Goal: Task Accomplishment & Management: Complete application form

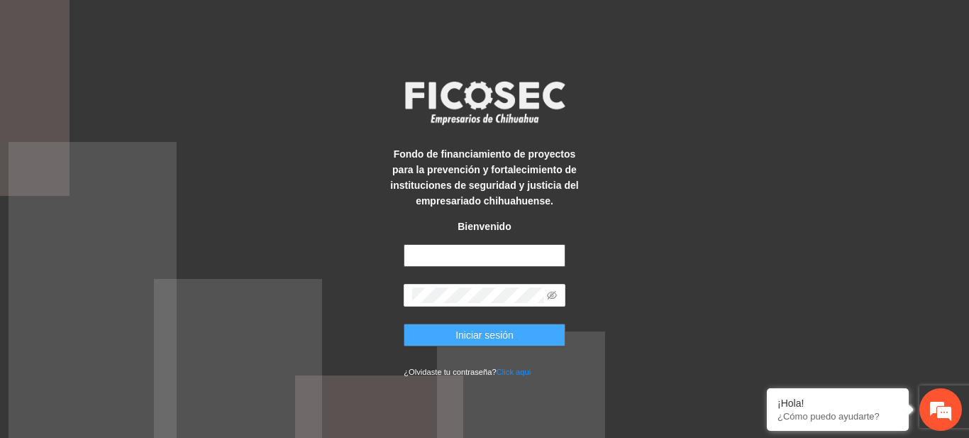
type input "**********"
click at [479, 326] on button "Iniciar sesión" at bounding box center [485, 334] width 162 height 23
type input "**********"
click at [471, 336] on span "Iniciar sesión" at bounding box center [484, 335] width 58 height 16
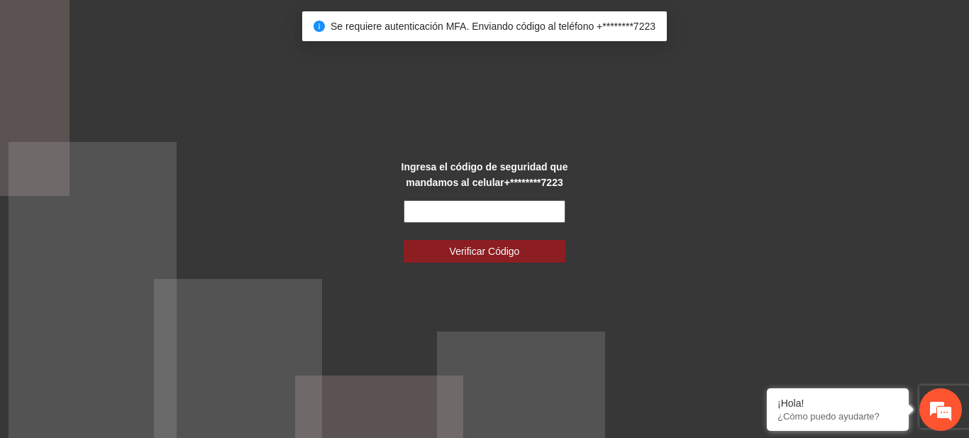
click at [449, 219] on input "text" at bounding box center [485, 211] width 162 height 23
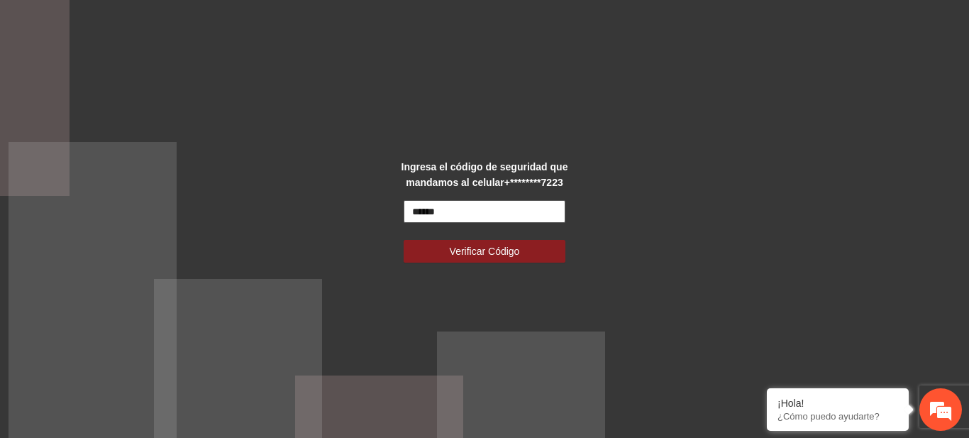
type input "******"
click at [404, 240] on button "Verificar Código" at bounding box center [485, 251] width 162 height 23
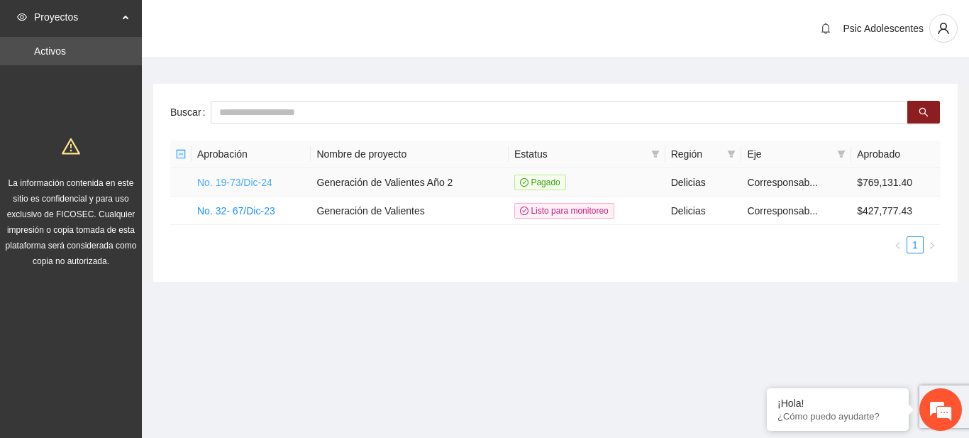
click at [218, 177] on link "No. 19-73/Dic-24" at bounding box center [234, 182] width 75 height 11
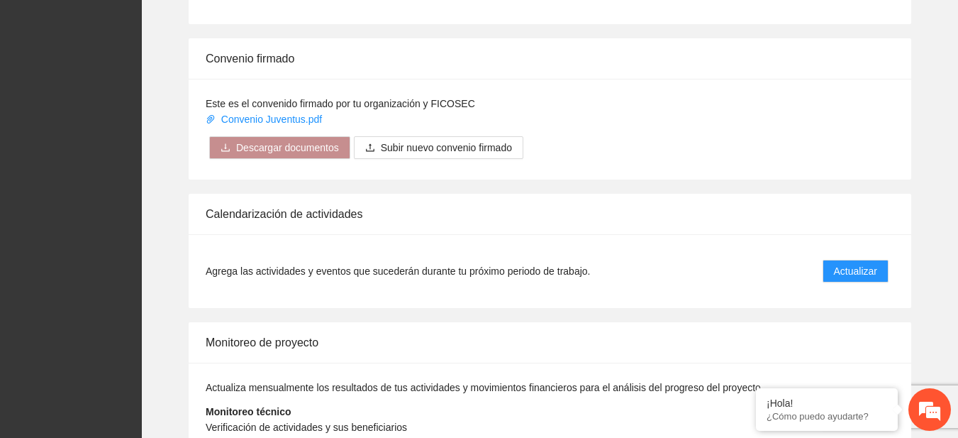
scroll to position [1155, 0]
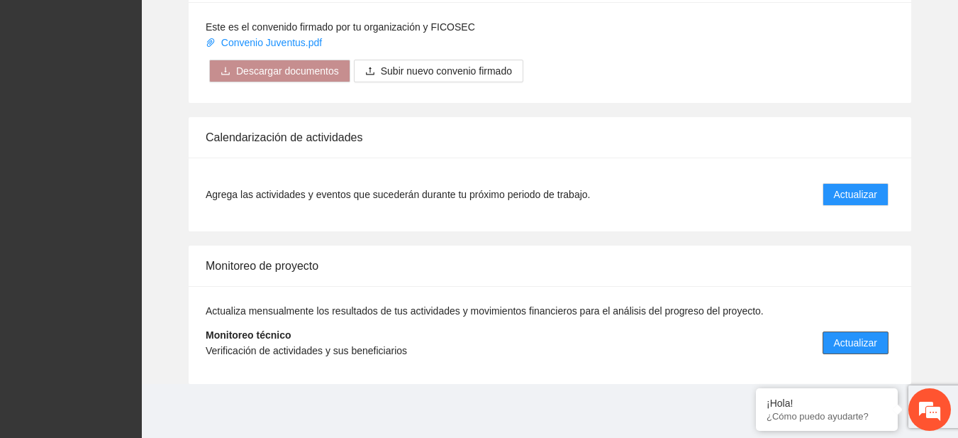
click at [838, 343] on span "Actualizar" at bounding box center [855, 343] width 43 height 16
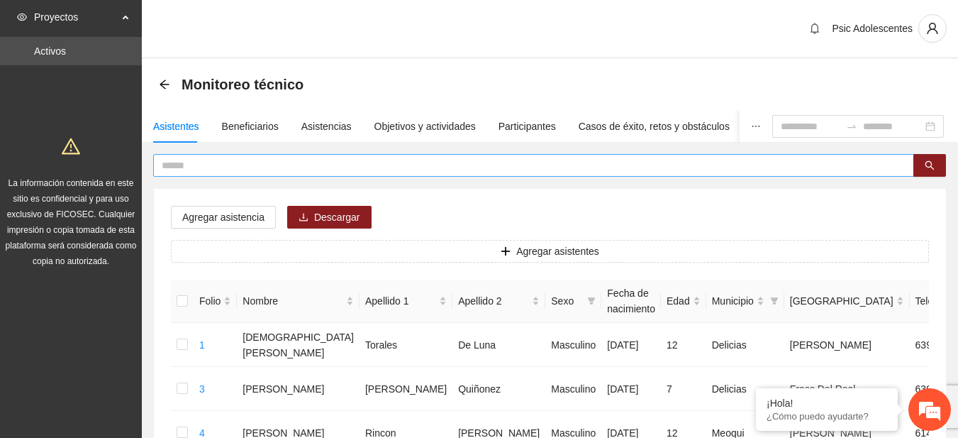
click at [414, 160] on input "text" at bounding box center [528, 165] width 733 height 16
type input "*"
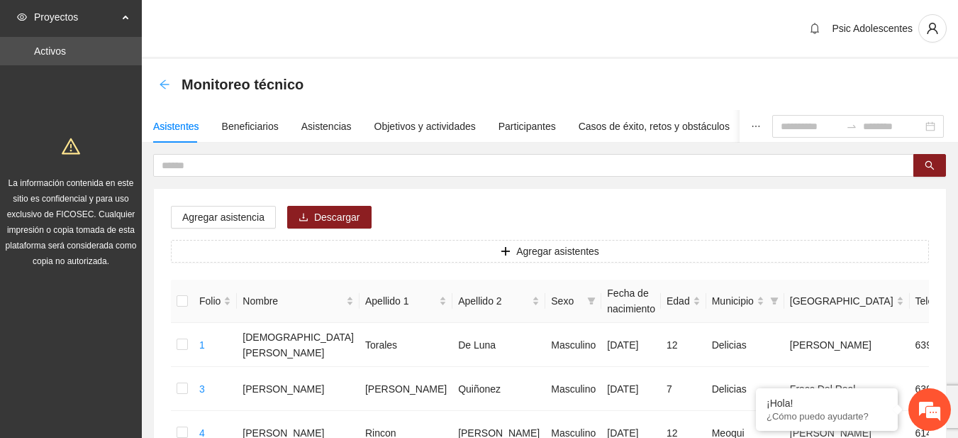
click at [162, 79] on icon "arrow-left" at bounding box center [164, 84] width 11 height 11
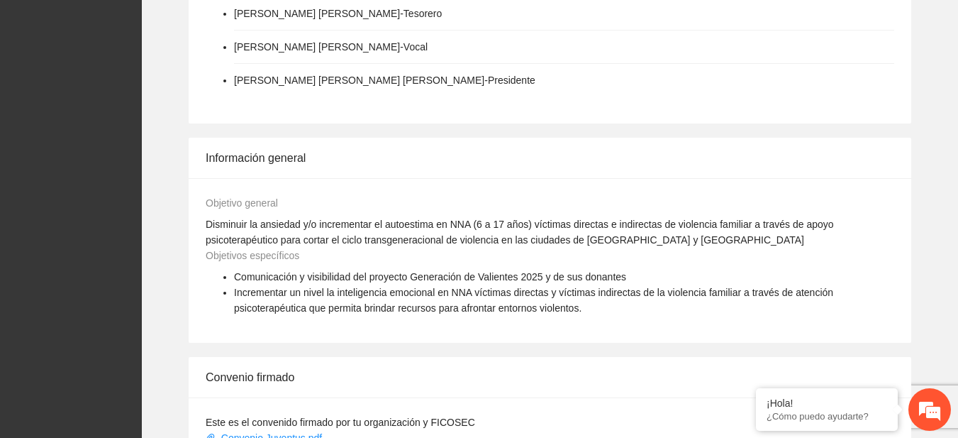
scroll to position [1155, 0]
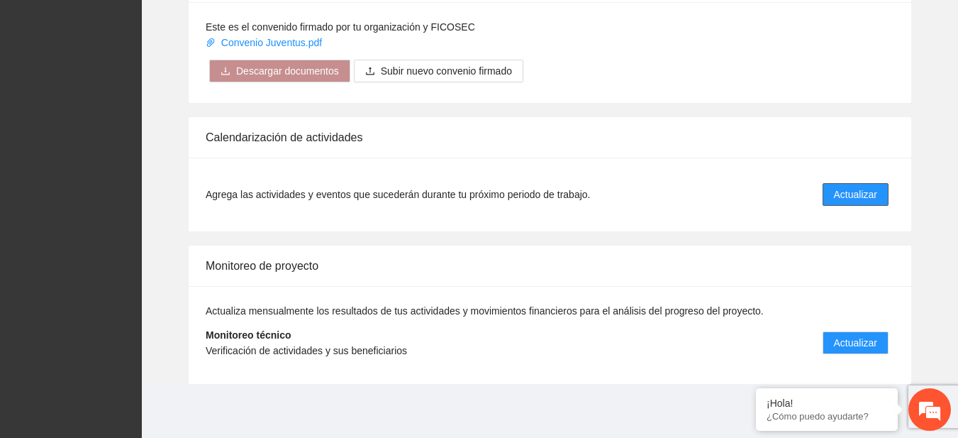
click at [837, 199] on span "Actualizar" at bounding box center [855, 195] width 43 height 16
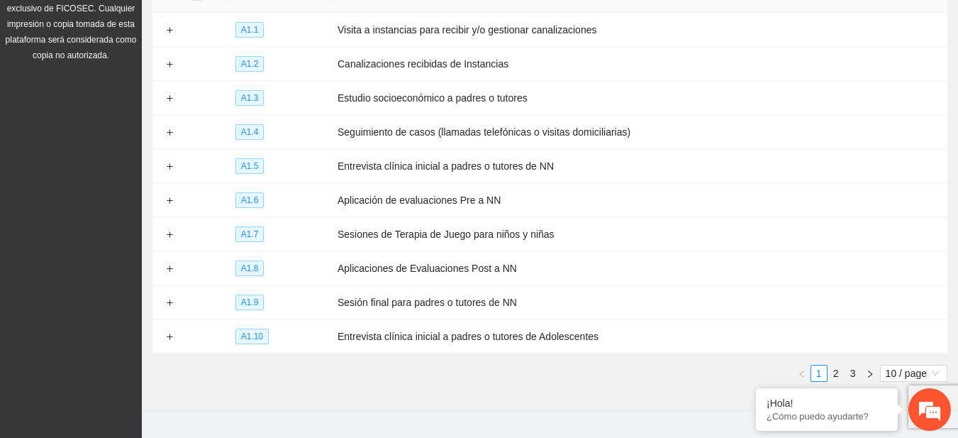
scroll to position [228, 0]
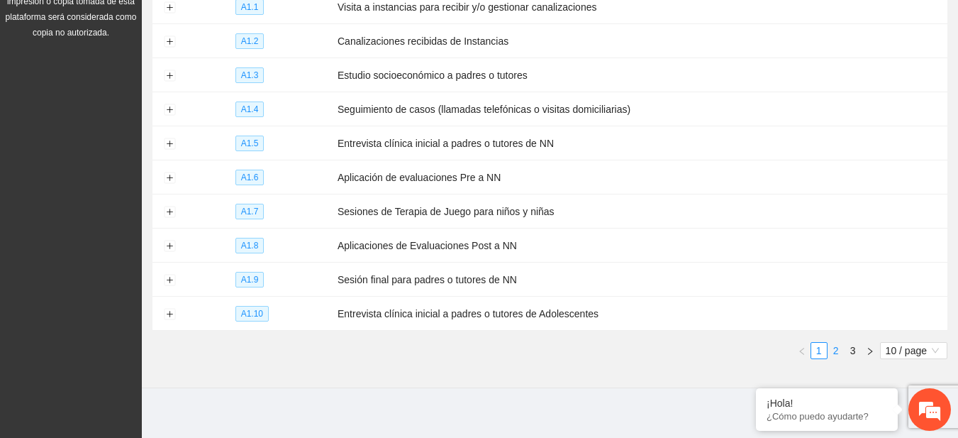
click at [842, 344] on link "2" at bounding box center [837, 351] width 16 height 16
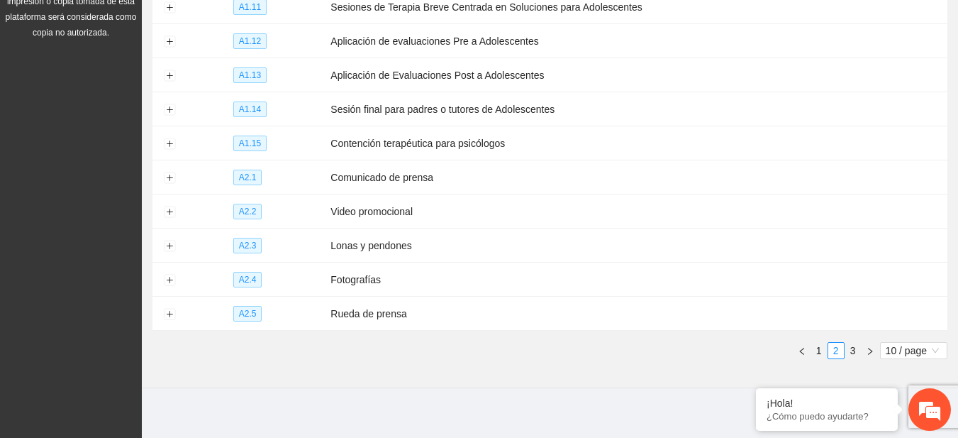
scroll to position [65, 0]
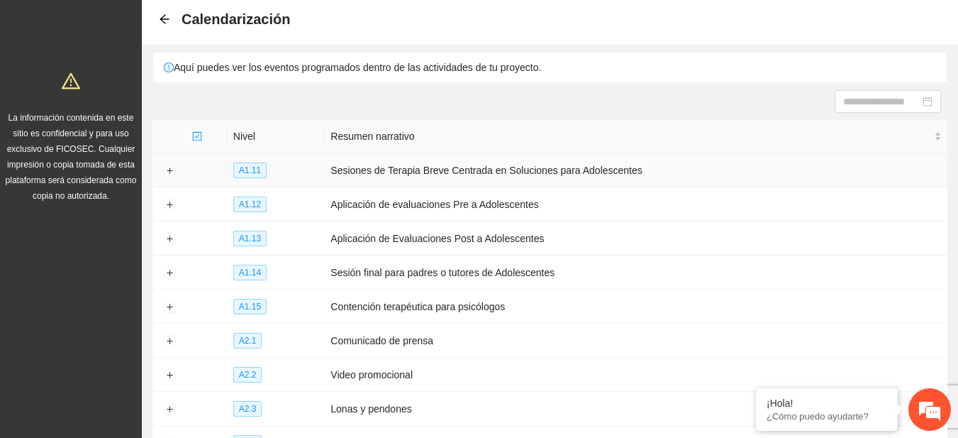
click at [162, 168] on td at bounding box center [170, 170] width 34 height 34
click at [168, 171] on button "Expand row" at bounding box center [169, 170] width 11 height 11
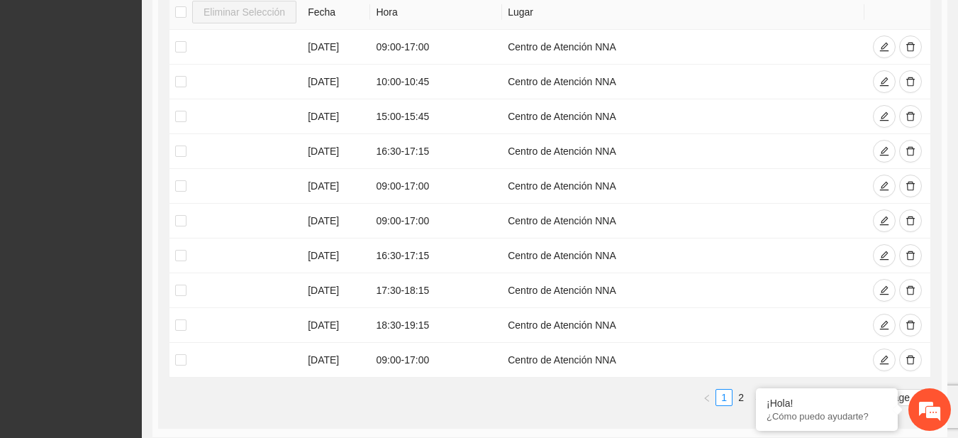
scroll to position [459, 0]
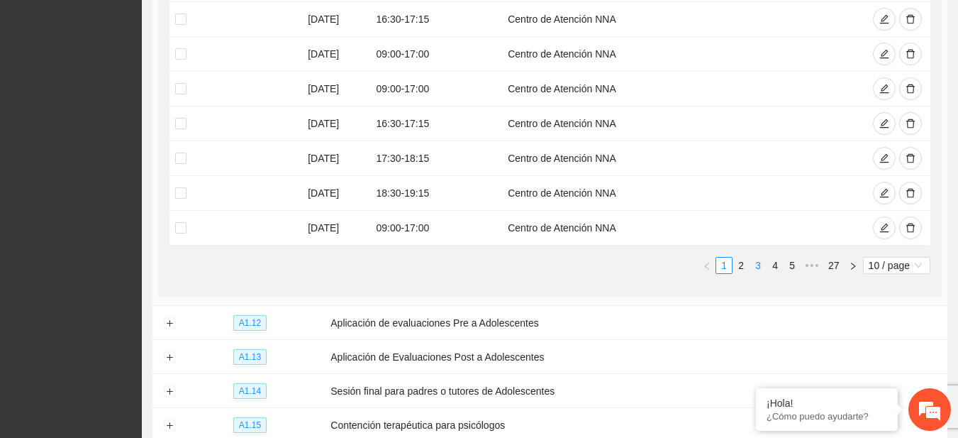
click at [757, 261] on link "3" at bounding box center [759, 265] width 16 height 16
click at [768, 262] on link "4" at bounding box center [776, 265] width 16 height 16
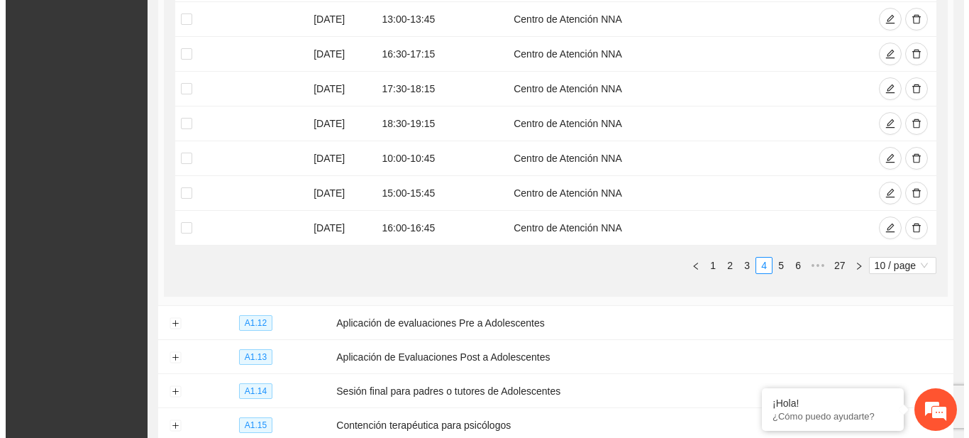
scroll to position [485, 0]
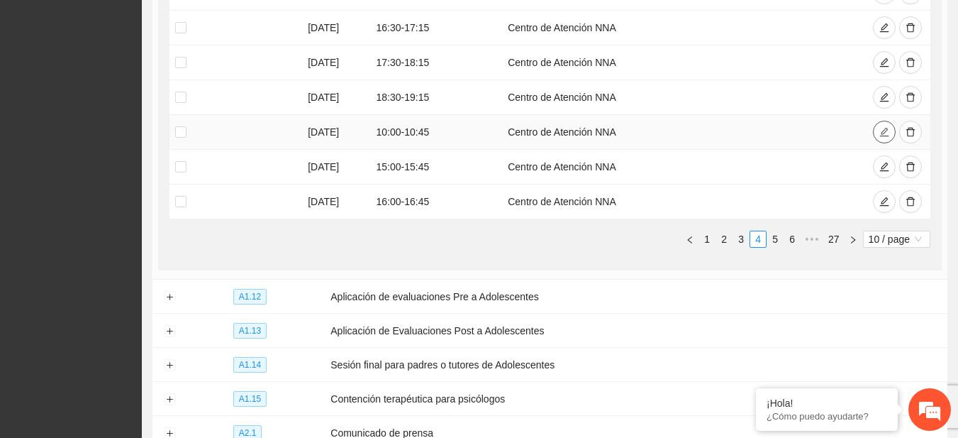
click at [880, 133] on icon "edit" at bounding box center [885, 132] width 10 height 10
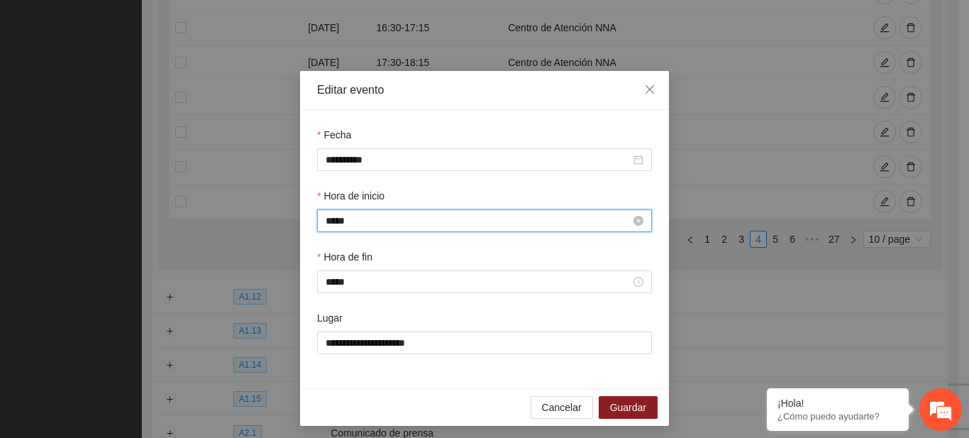
click at [331, 225] on input "*****" at bounding box center [478, 221] width 305 height 16
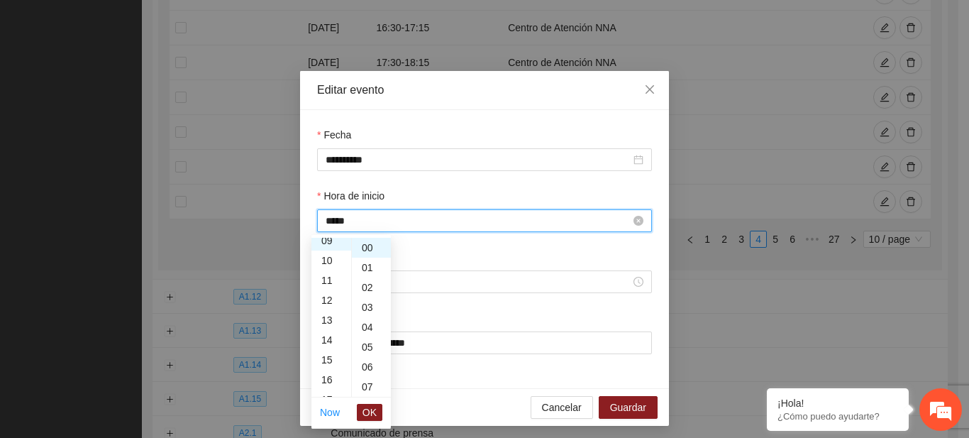
scroll to position [179, 0]
click at [365, 423] on li "OK" at bounding box center [370, 412] width 26 height 24
click at [367, 414] on span "OK" at bounding box center [369, 412] width 14 height 16
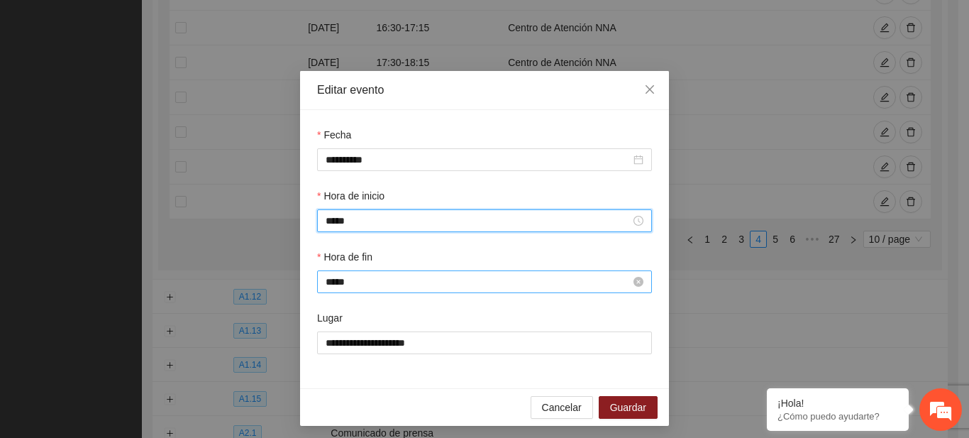
type input "*****"
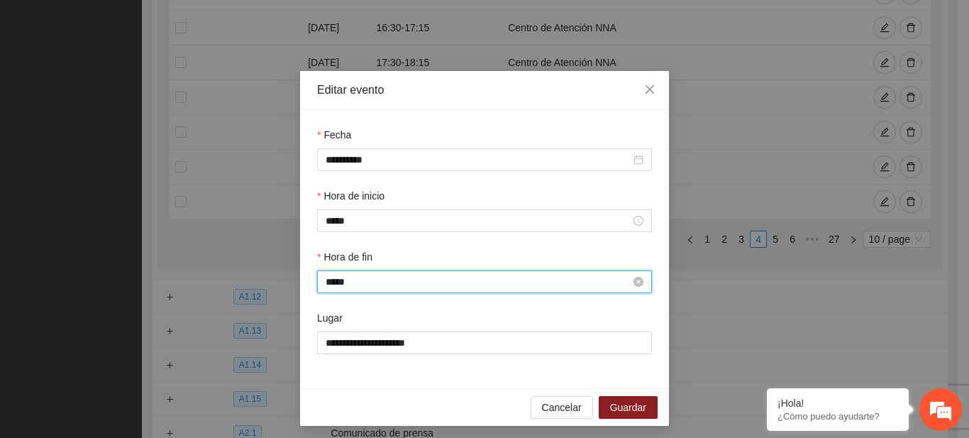
scroll to position [894, 0]
click at [329, 281] on input "*****" at bounding box center [478, 282] width 305 height 16
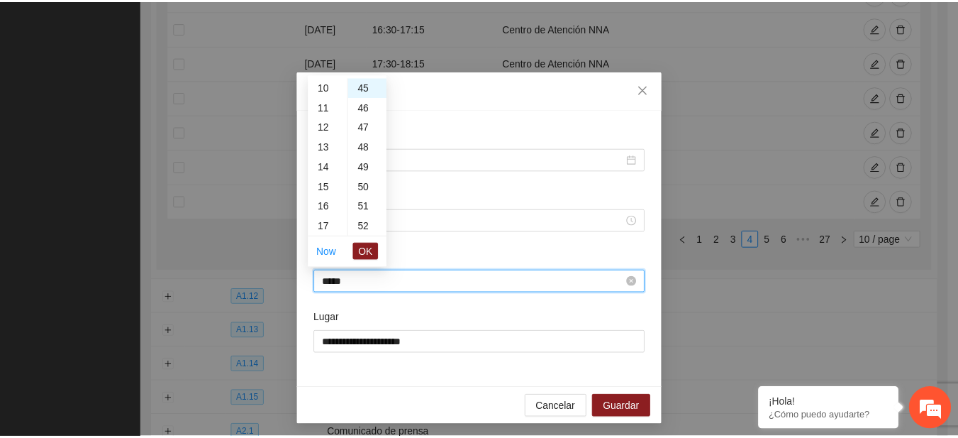
scroll to position [179, 0]
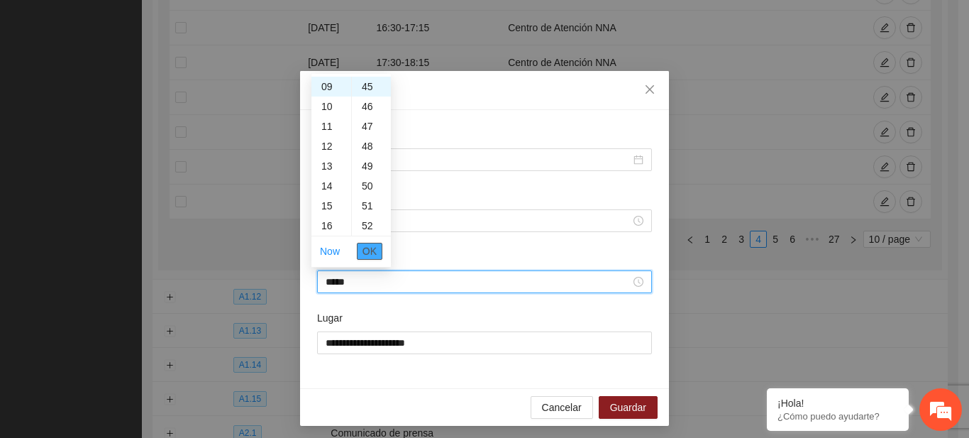
click at [370, 251] on span "OK" at bounding box center [369, 251] width 14 height 16
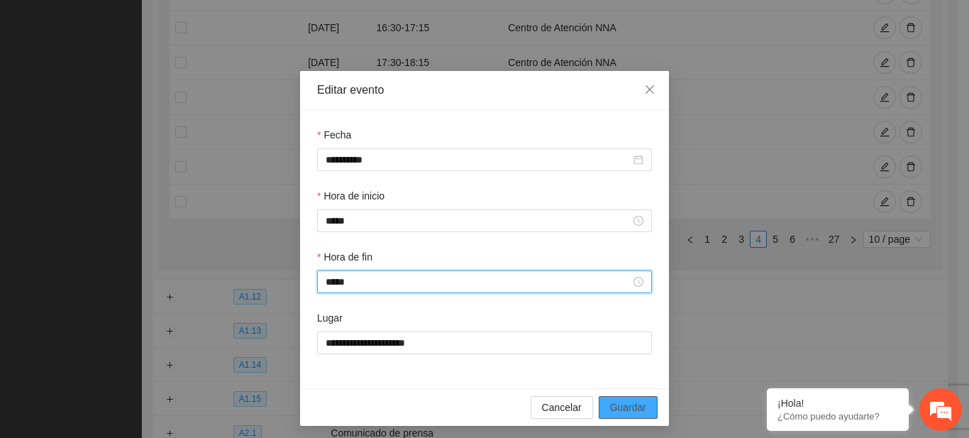
type input "*****"
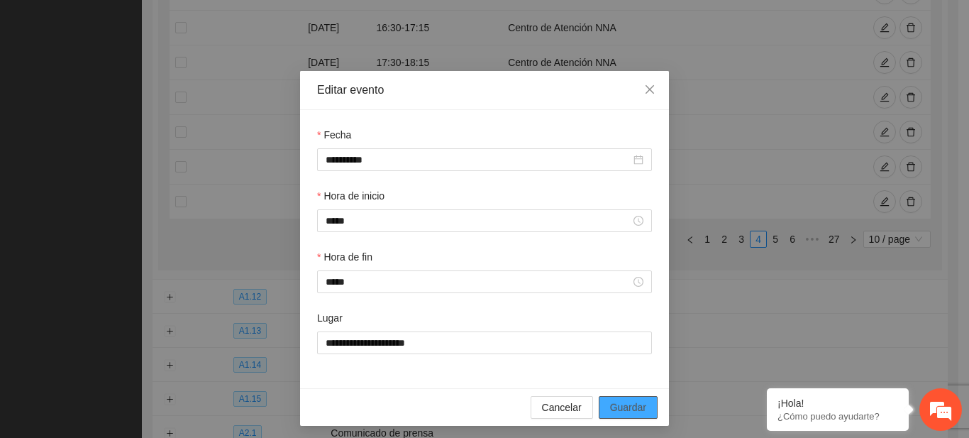
click at [631, 408] on span "Guardar" at bounding box center [628, 407] width 36 height 16
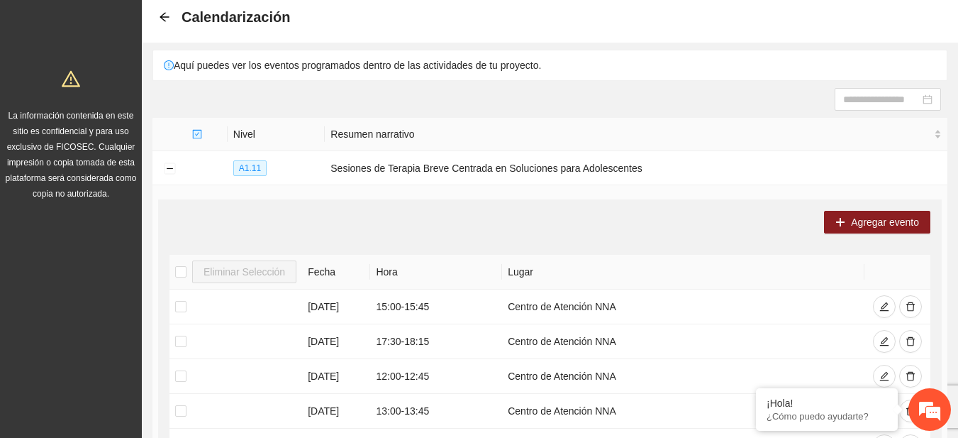
scroll to position [62, 0]
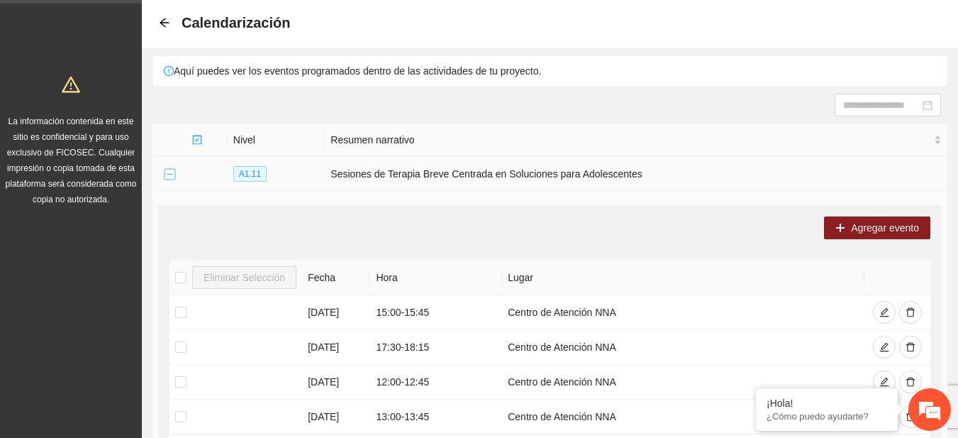
click at [171, 176] on button "Collapse row" at bounding box center [169, 174] width 11 height 11
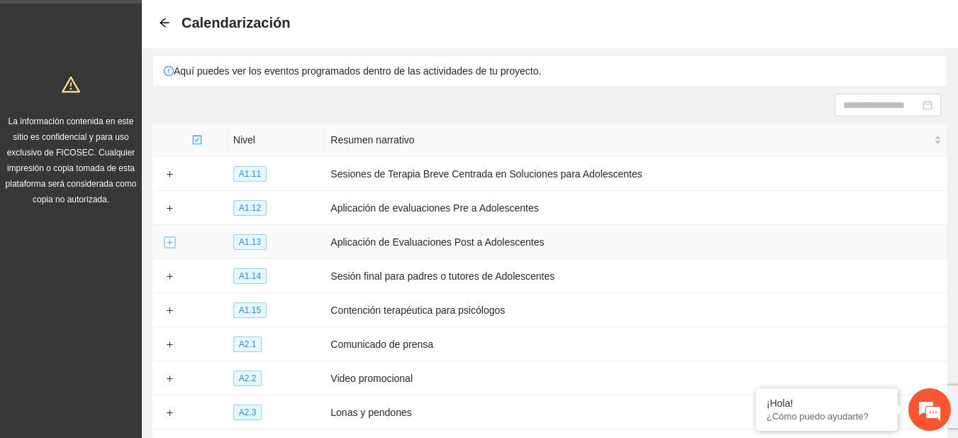
click at [170, 240] on button "Expand row" at bounding box center [169, 242] width 11 height 11
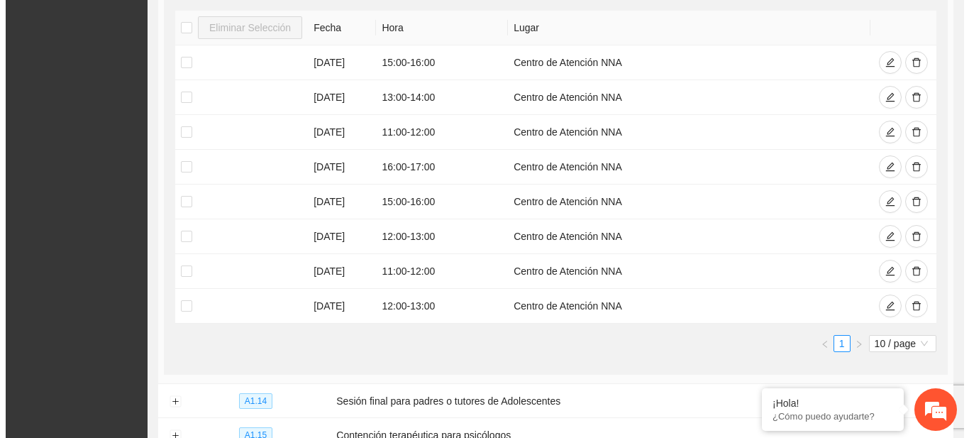
scroll to position [382, 0]
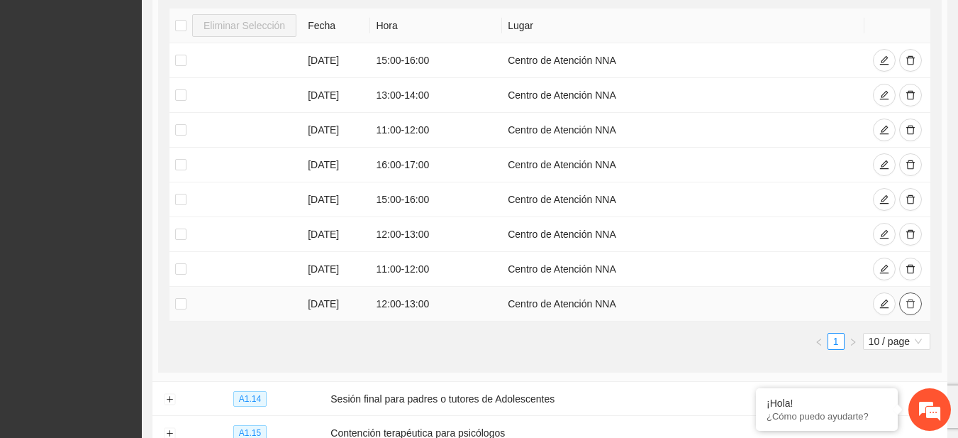
click at [903, 310] on button "button" at bounding box center [910, 303] width 23 height 23
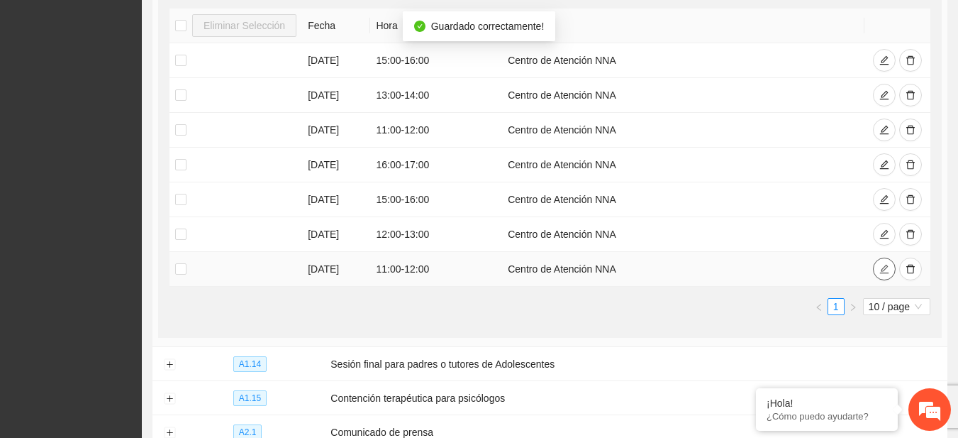
click at [882, 264] on icon "edit" at bounding box center [885, 269] width 10 height 10
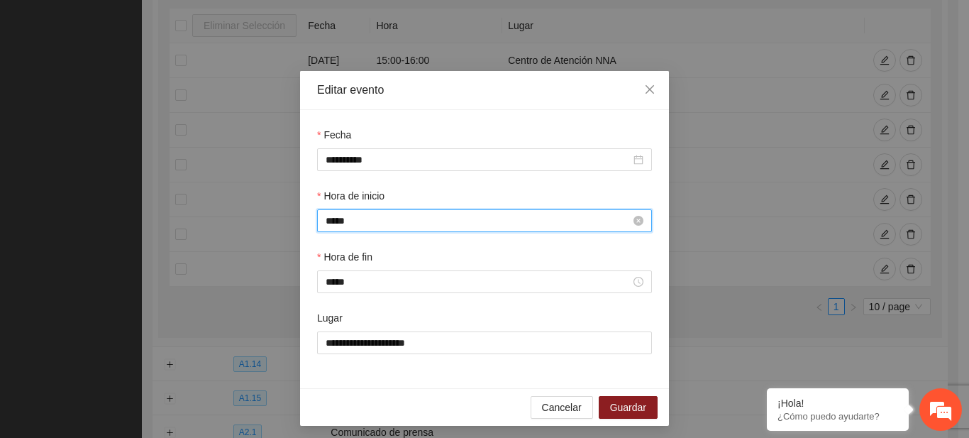
click at [328, 224] on input "*****" at bounding box center [478, 221] width 305 height 16
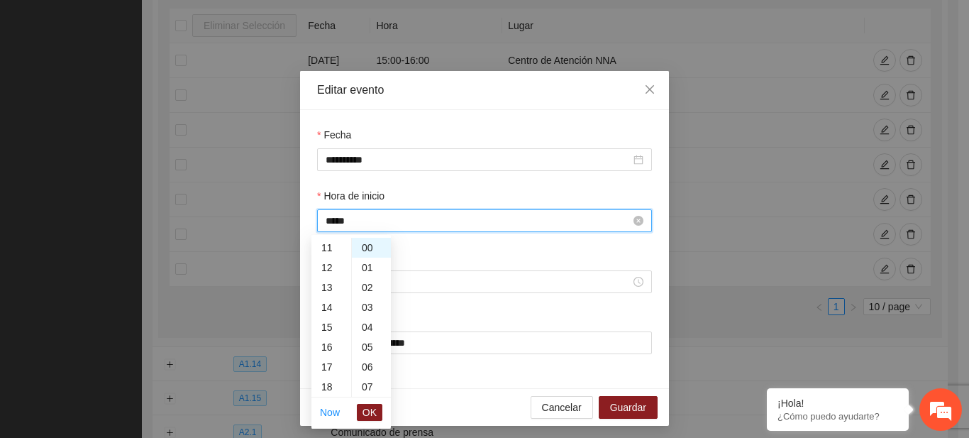
scroll to position [199, 0]
click at [363, 414] on span "OK" at bounding box center [369, 412] width 14 height 16
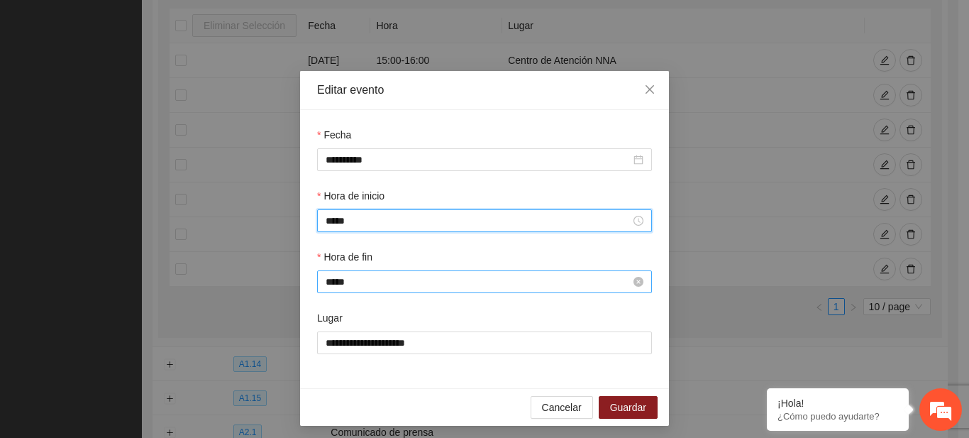
type input "*****"
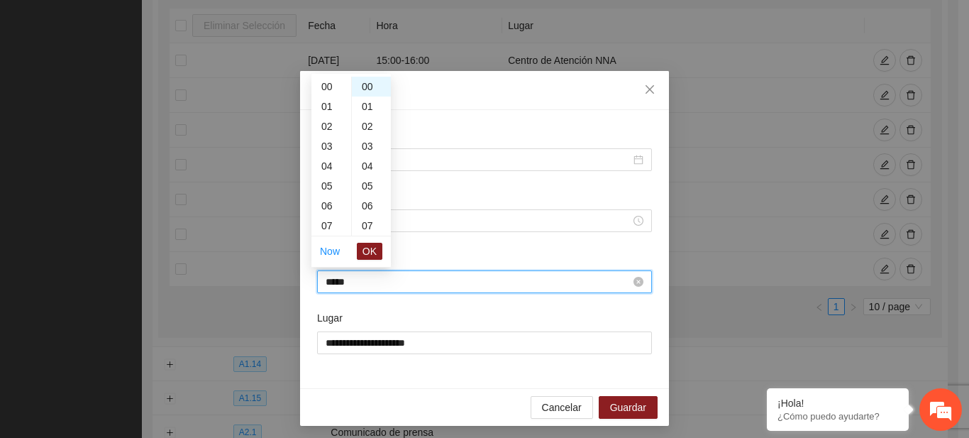
click at [329, 277] on input "*****" at bounding box center [478, 282] width 305 height 16
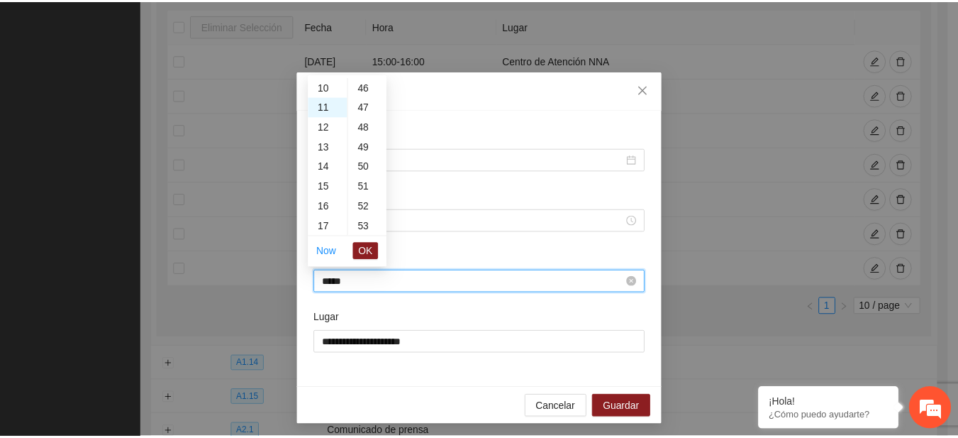
scroll to position [0, 0]
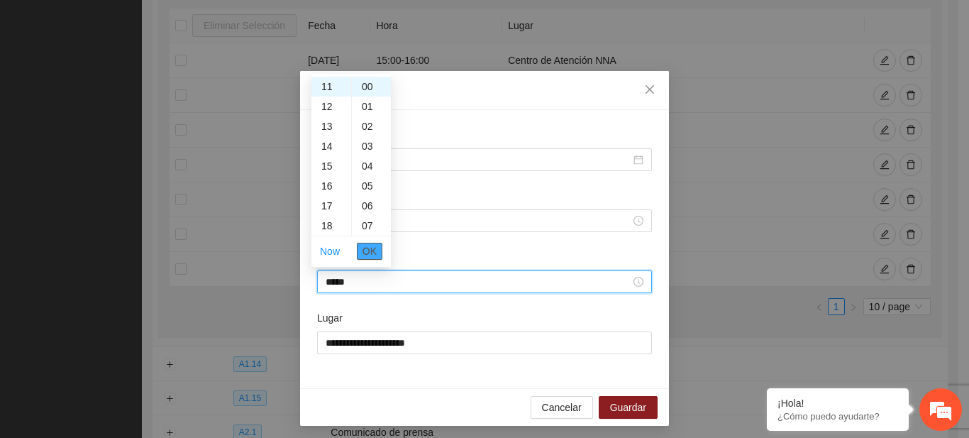
click at [369, 254] on span "OK" at bounding box center [369, 251] width 14 height 16
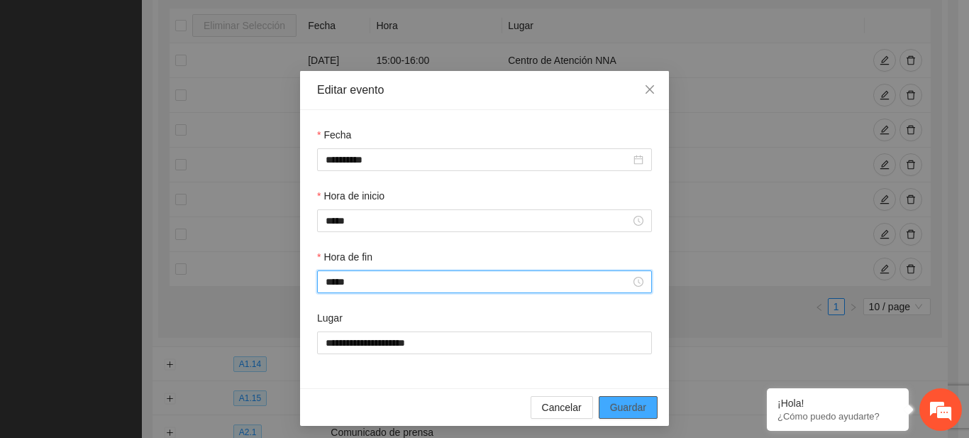
type input "*****"
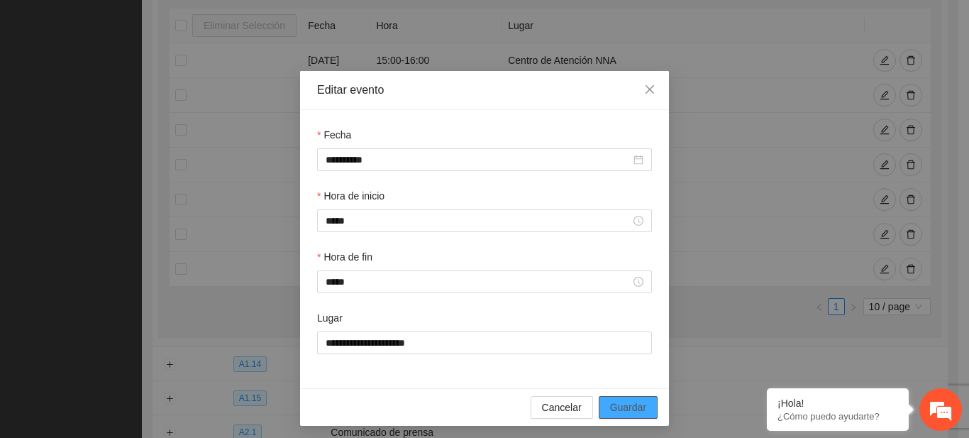
click at [619, 409] on span "Guardar" at bounding box center [628, 407] width 36 height 16
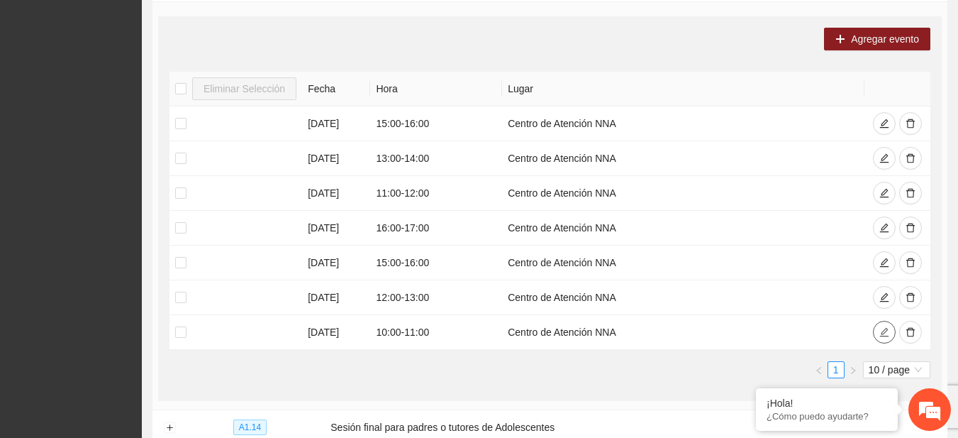
scroll to position [262, 0]
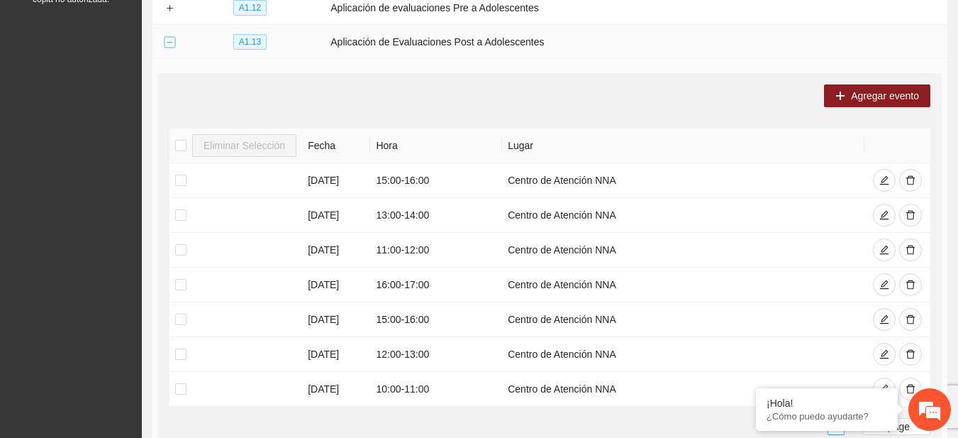
click at [166, 44] on button "Collapse row" at bounding box center [169, 42] width 11 height 11
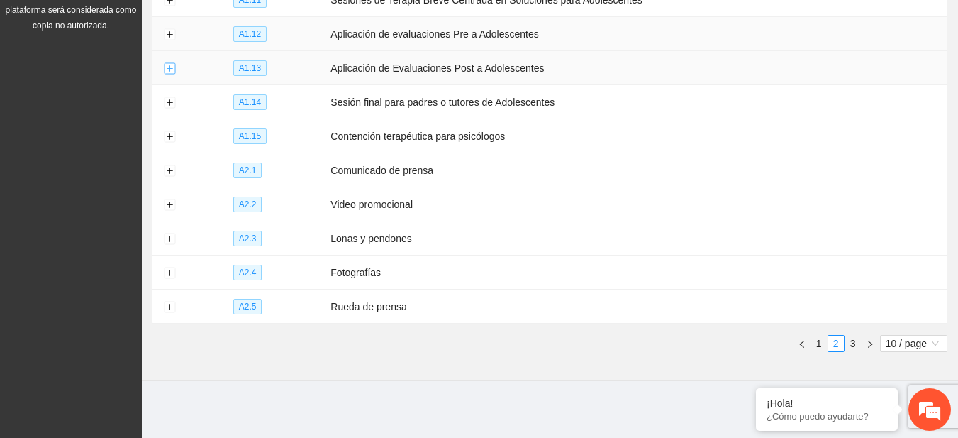
scroll to position [228, 0]
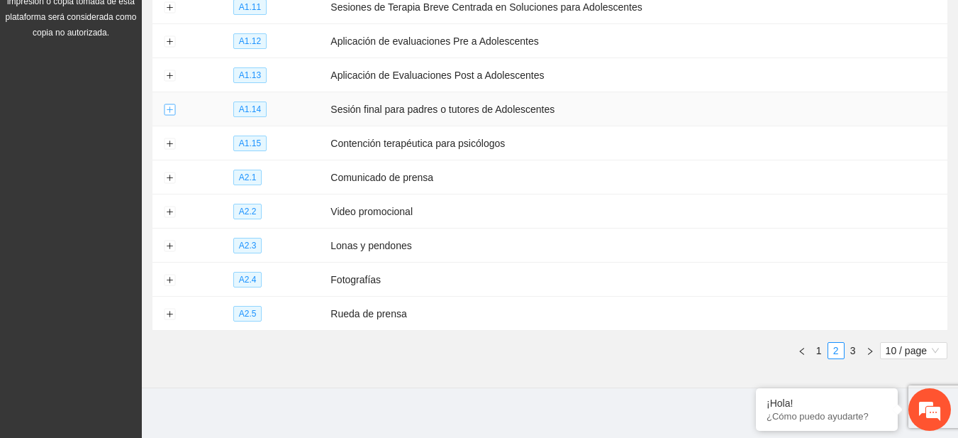
click at [169, 104] on button "Expand row" at bounding box center [169, 109] width 11 height 11
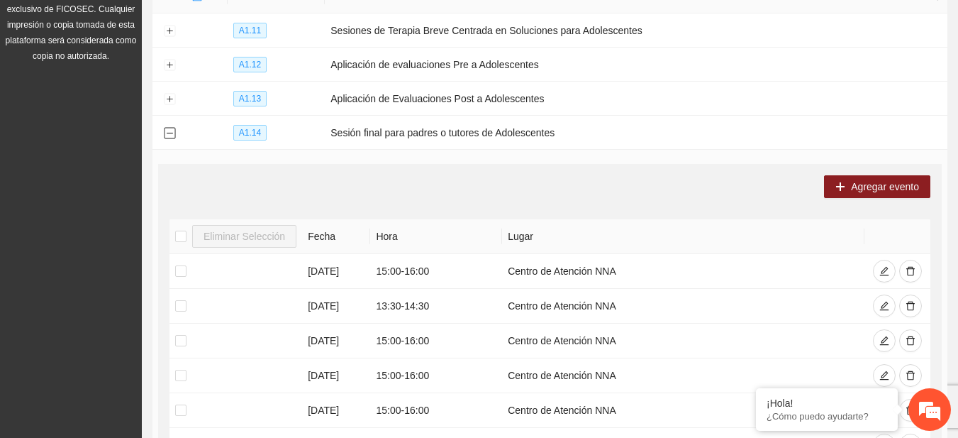
scroll to position [183, 0]
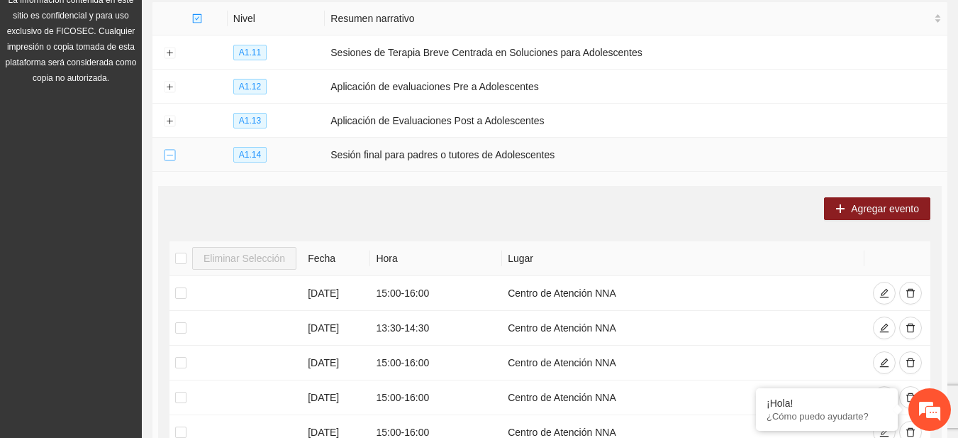
click at [169, 155] on button "Collapse row" at bounding box center [169, 155] width 11 height 11
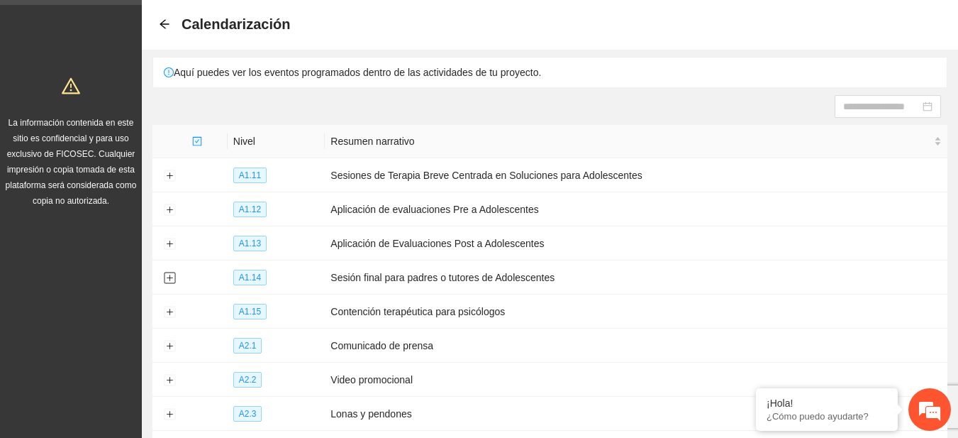
scroll to position [0, 0]
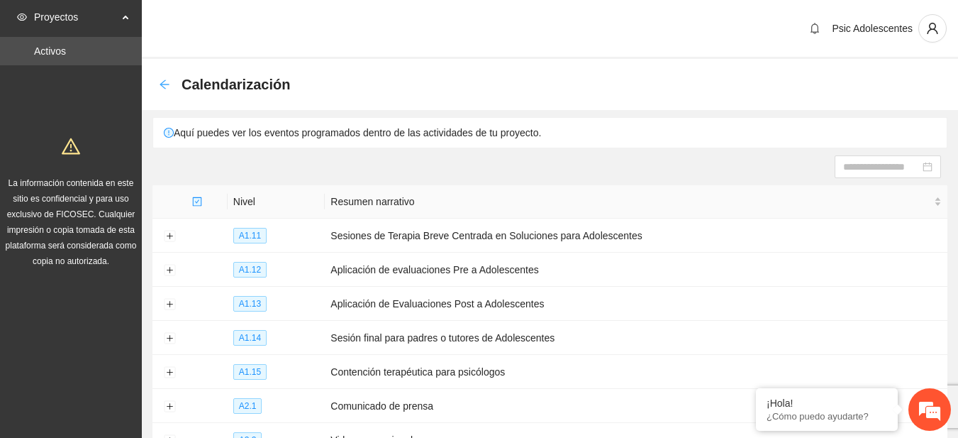
click at [167, 86] on icon "arrow-left" at bounding box center [164, 84] width 11 height 11
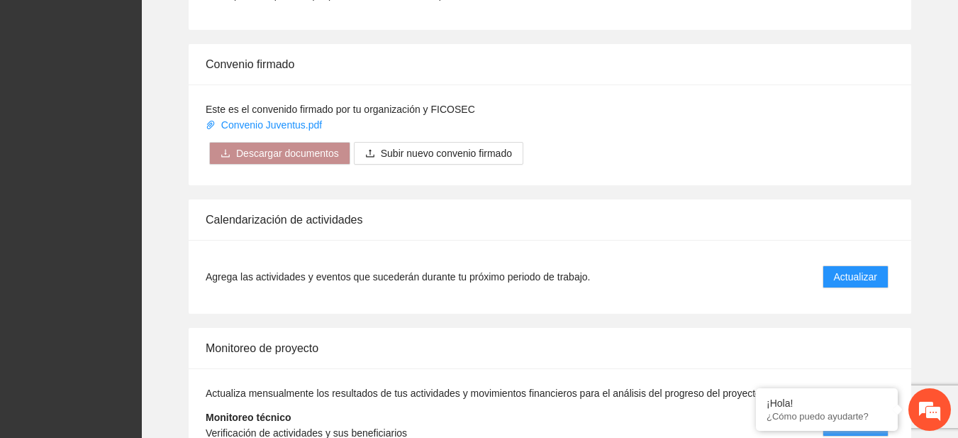
scroll to position [1155, 0]
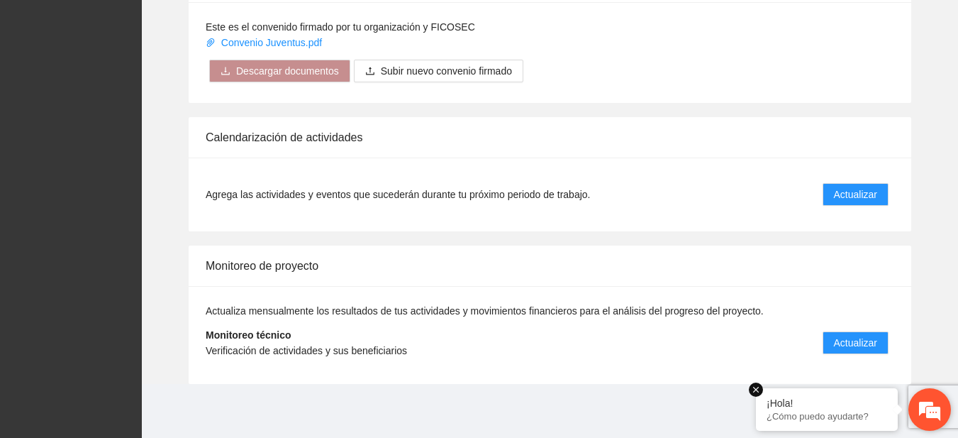
click at [760, 389] on em at bounding box center [756, 389] width 14 height 14
click at [859, 344] on span "Actualizar" at bounding box center [855, 343] width 43 height 16
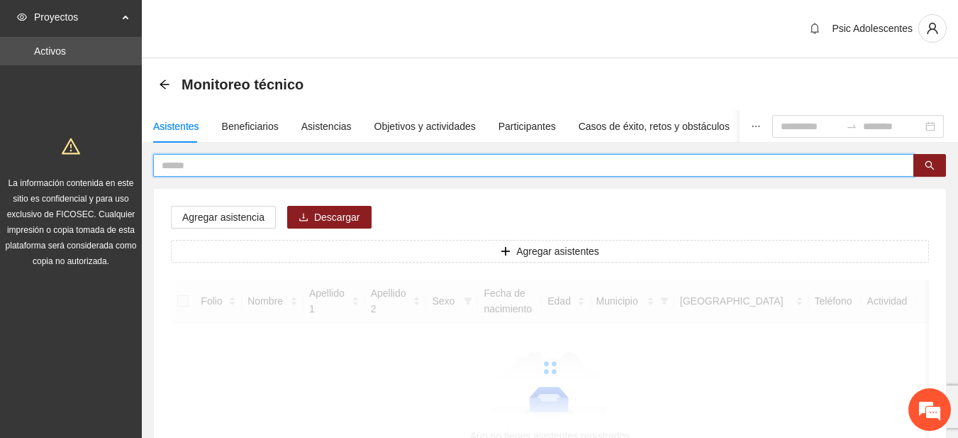
click at [320, 166] on input "text" at bounding box center [528, 165] width 733 height 16
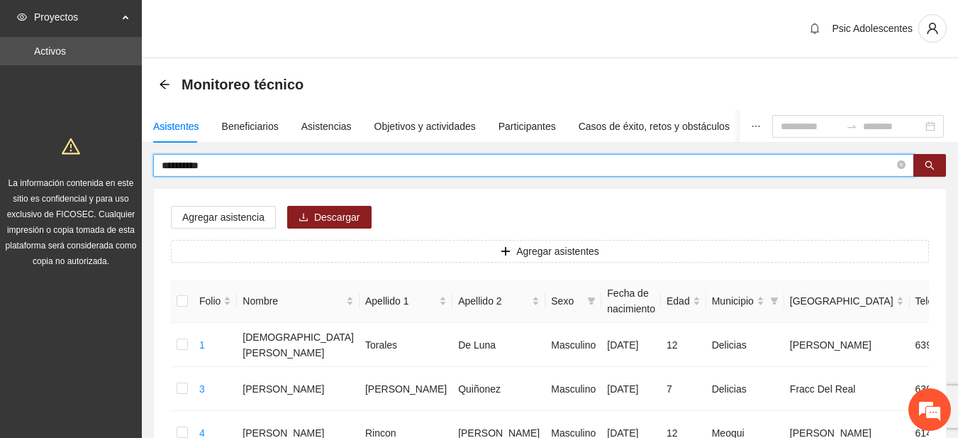
type input "**********"
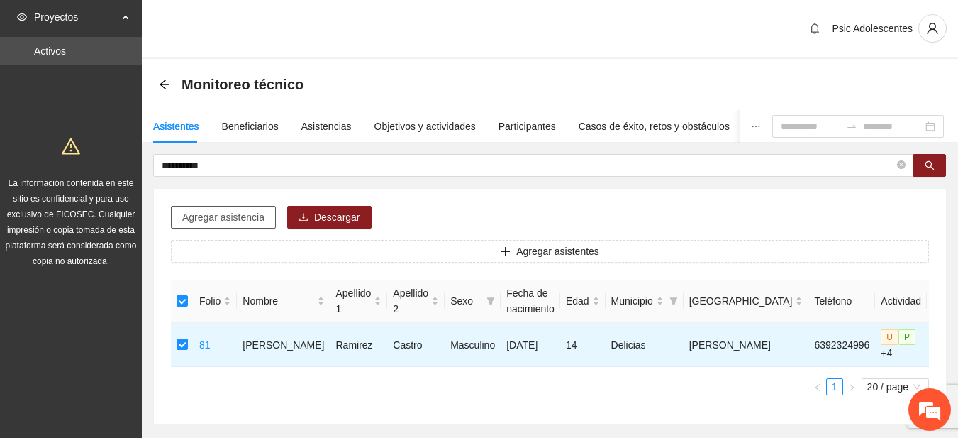
click at [240, 214] on span "Agregar asistencia" at bounding box center [223, 217] width 82 height 16
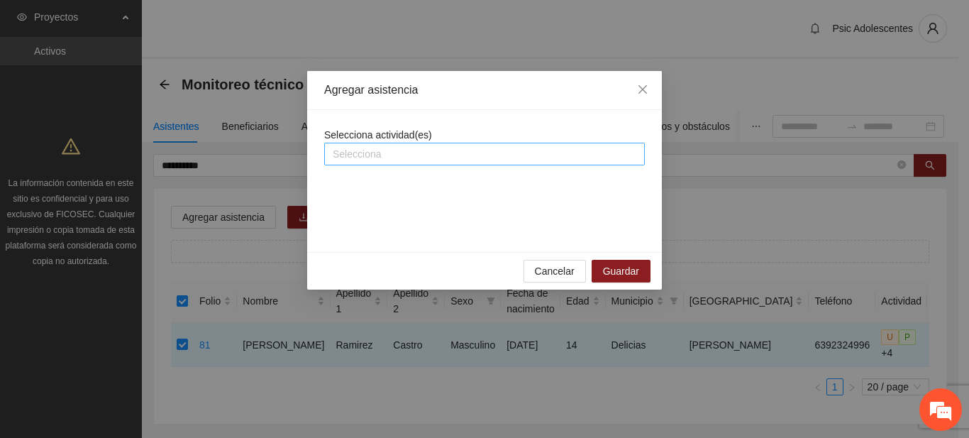
click at [348, 151] on div at bounding box center [485, 153] width 314 height 17
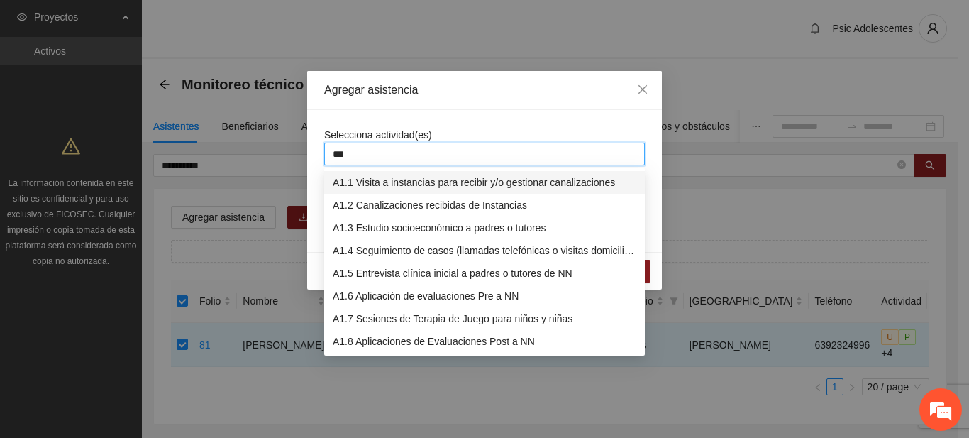
type input "****"
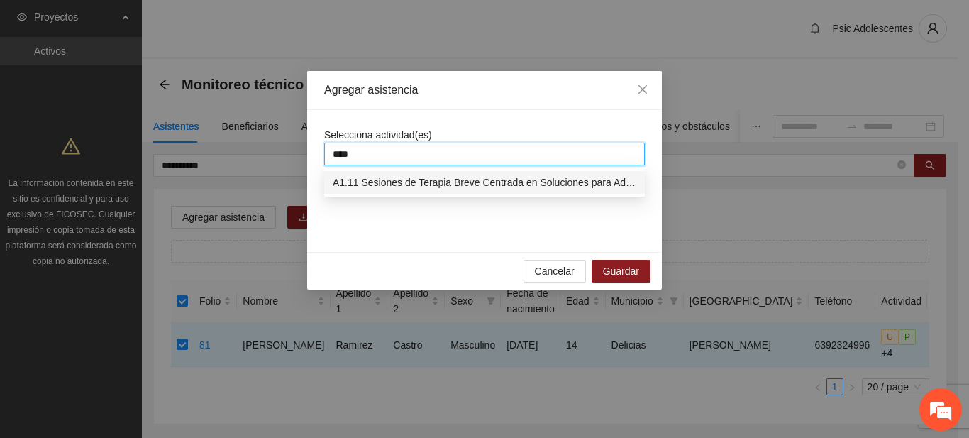
click at [357, 180] on div "A1.11 Sesiones de Terapia Breve Centrada en Soluciones para Adolescentes" at bounding box center [485, 183] width 304 height 16
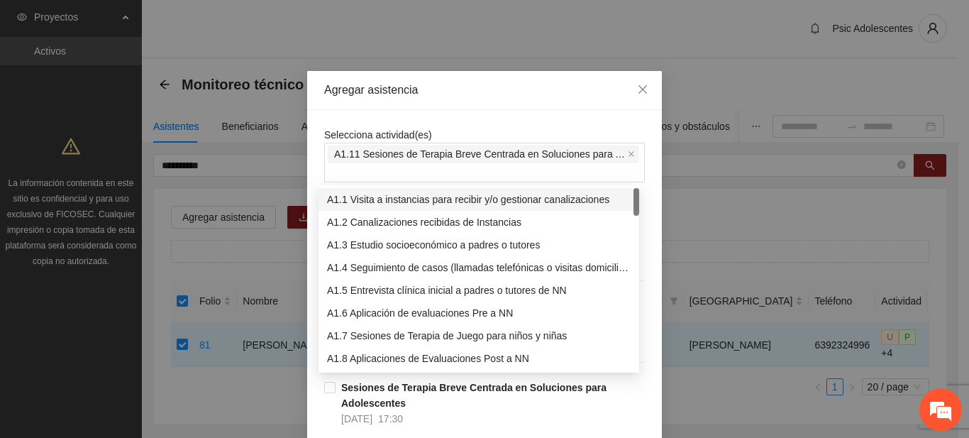
click at [491, 104] on div "Agregar asistencia" at bounding box center [484, 90] width 355 height 39
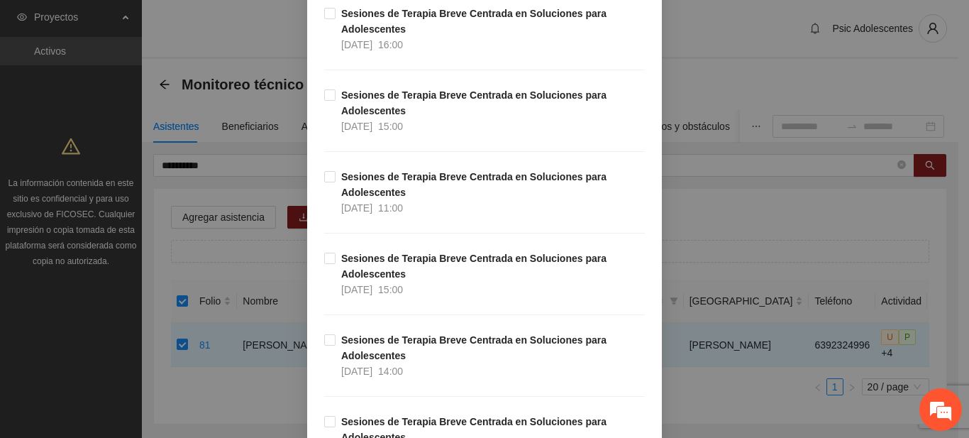
scroll to position [21584, 0]
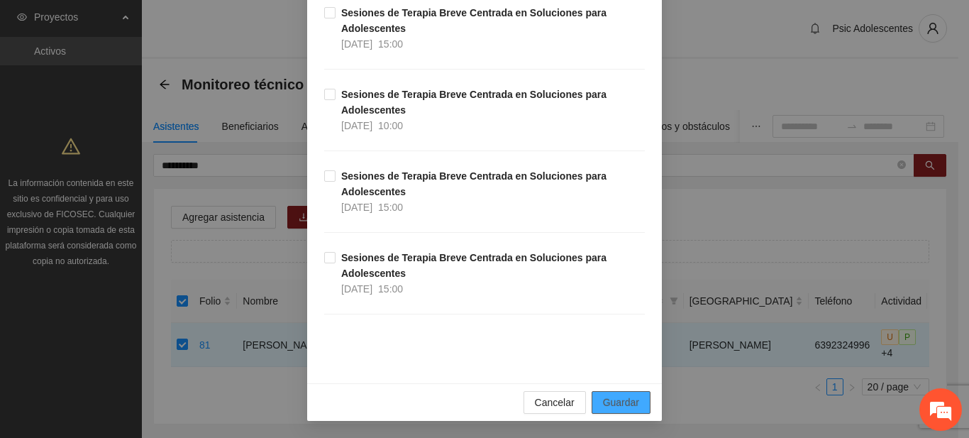
click at [621, 398] on span "Guardar" at bounding box center [621, 402] width 36 height 16
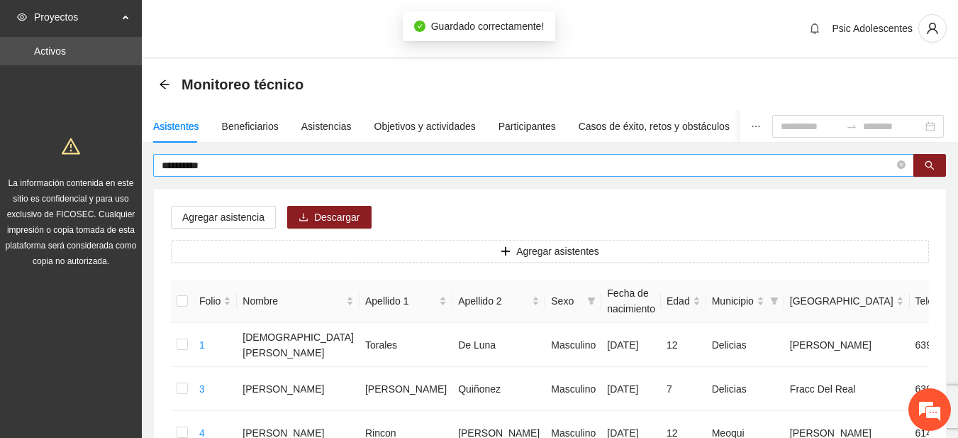
click at [251, 160] on input "**********" at bounding box center [528, 165] width 733 height 16
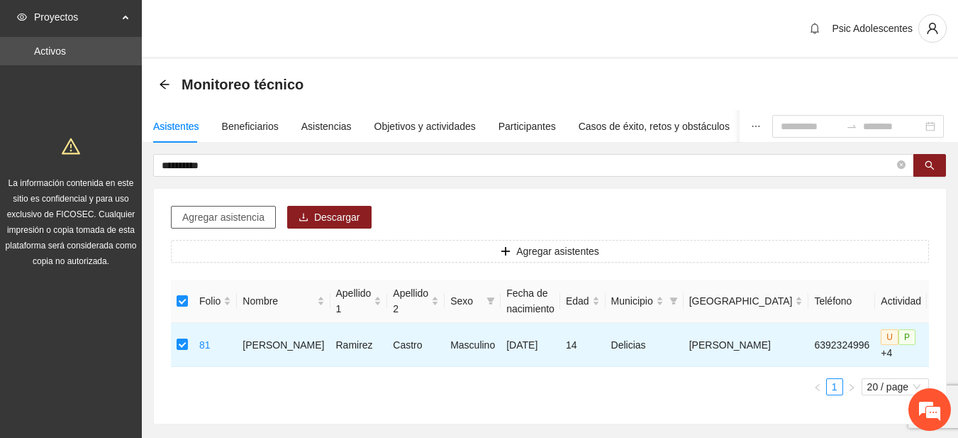
click at [246, 218] on span "Agregar asistencia" at bounding box center [223, 217] width 82 height 16
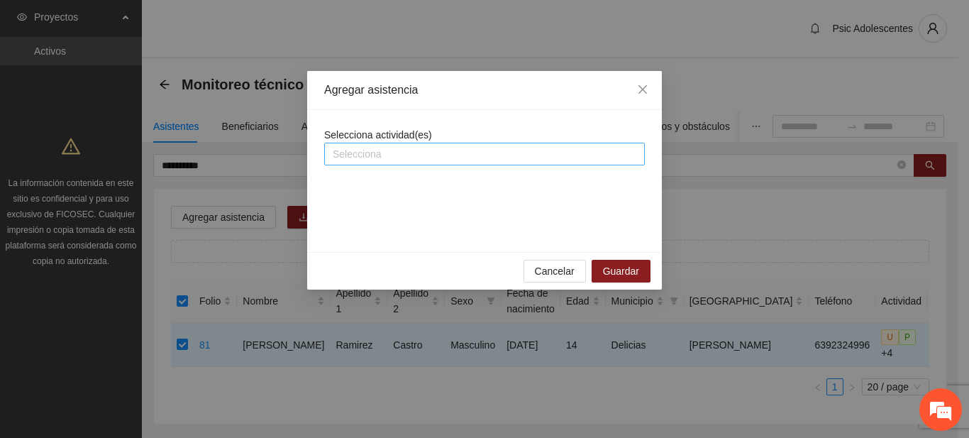
click at [366, 158] on div at bounding box center [485, 153] width 314 height 17
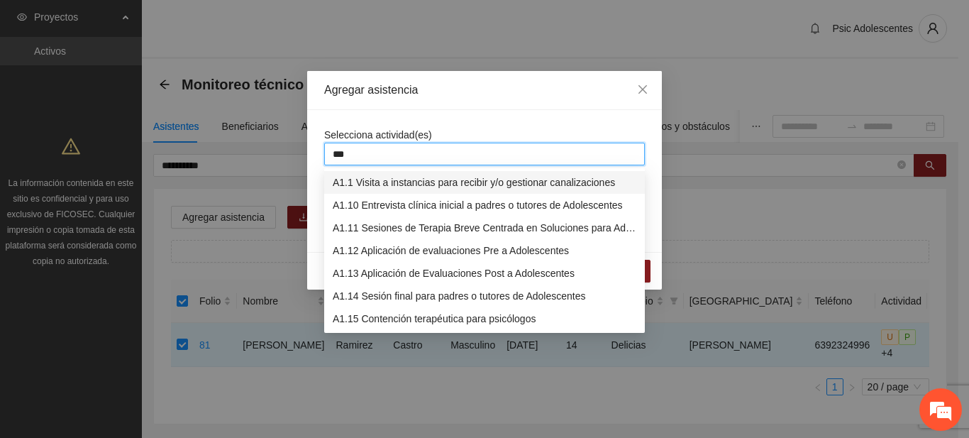
type input "****"
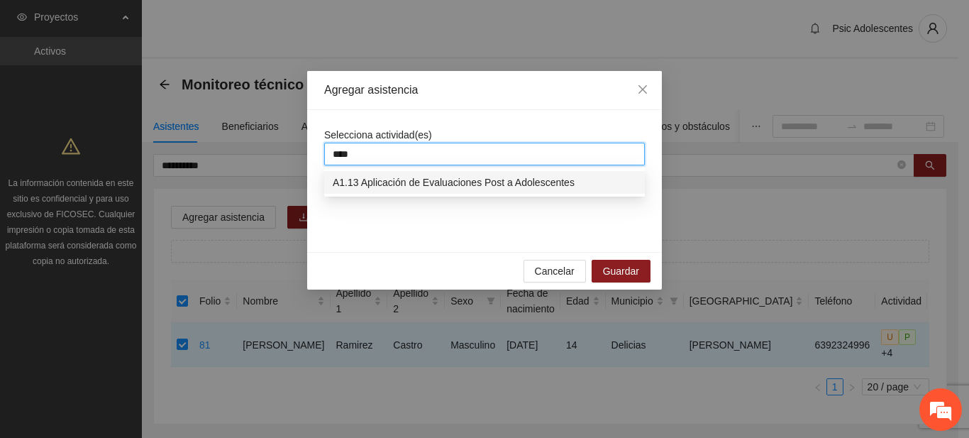
click at [387, 191] on div "A1.13 Aplicación de Evaluaciones Post a Adolescentes" at bounding box center [484, 182] width 321 height 23
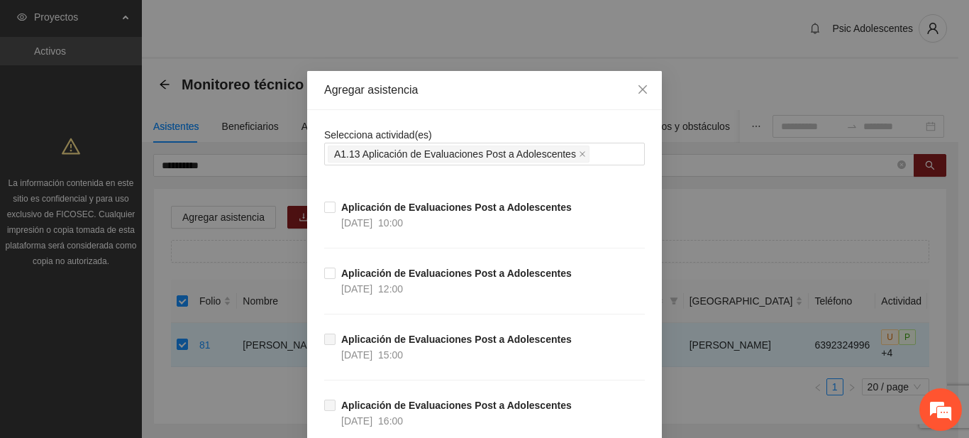
click at [506, 91] on div "Agregar asistencia" at bounding box center [484, 90] width 321 height 16
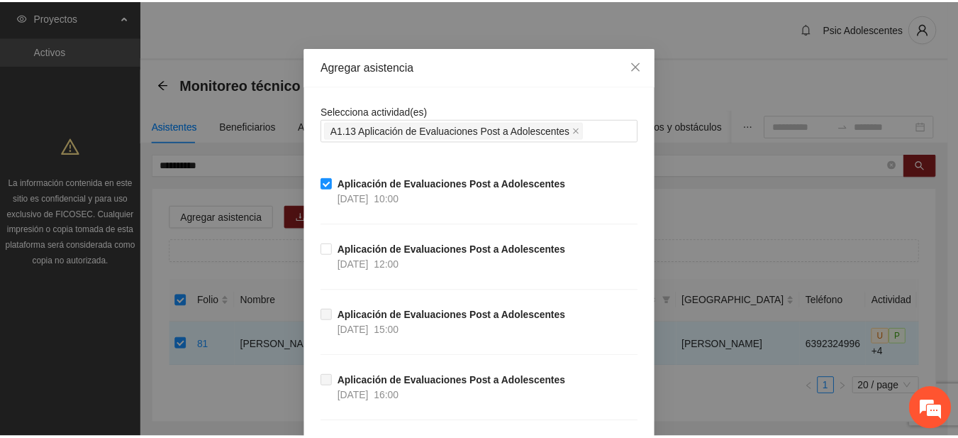
scroll to position [330, 0]
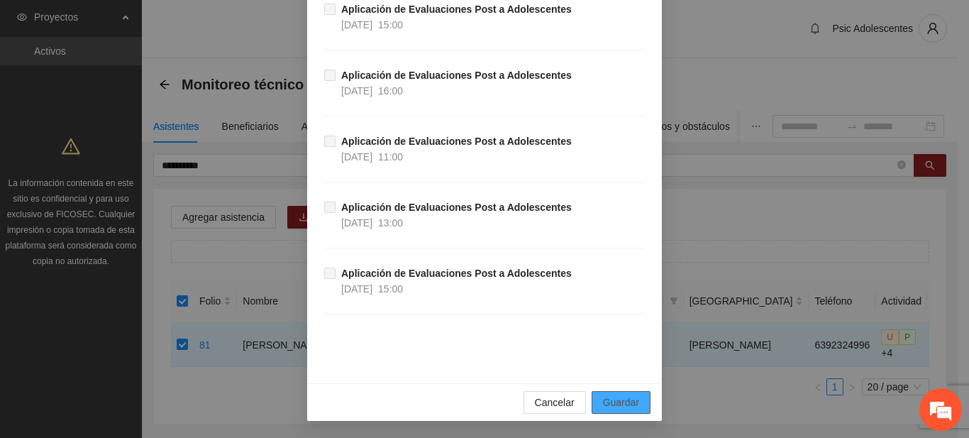
click at [609, 401] on span "Guardar" at bounding box center [621, 402] width 36 height 16
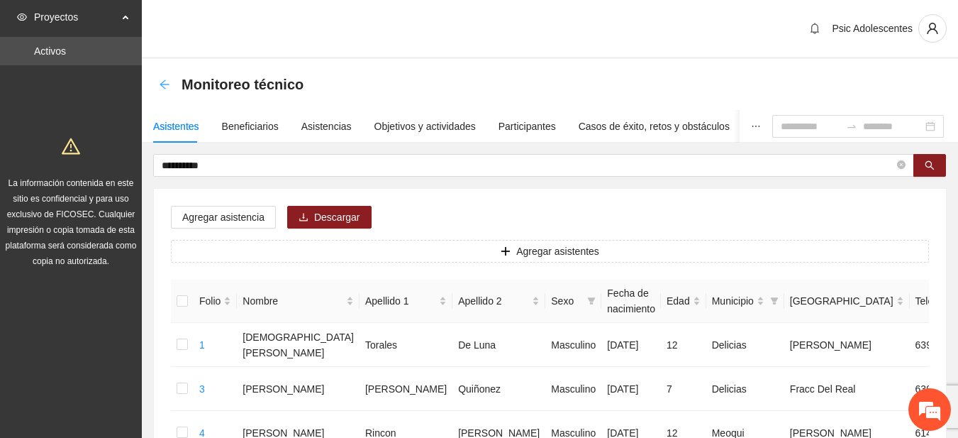
click at [165, 82] on icon "arrow-left" at bounding box center [164, 84] width 11 height 11
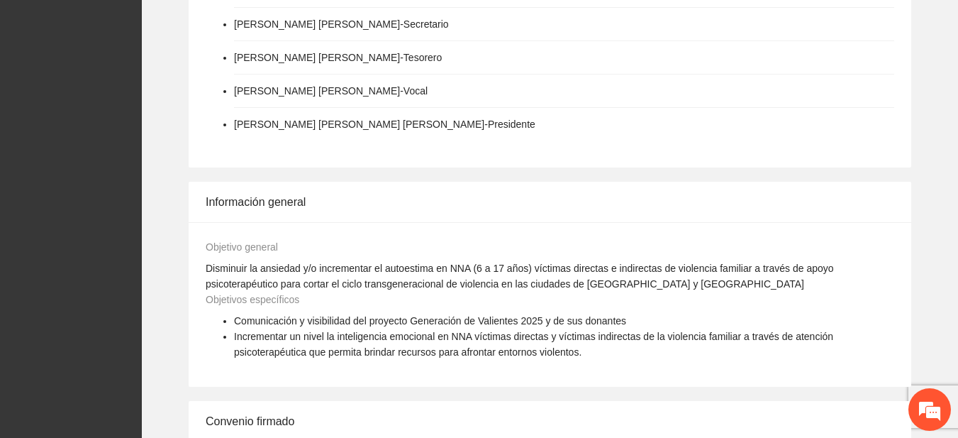
scroll to position [1155, 0]
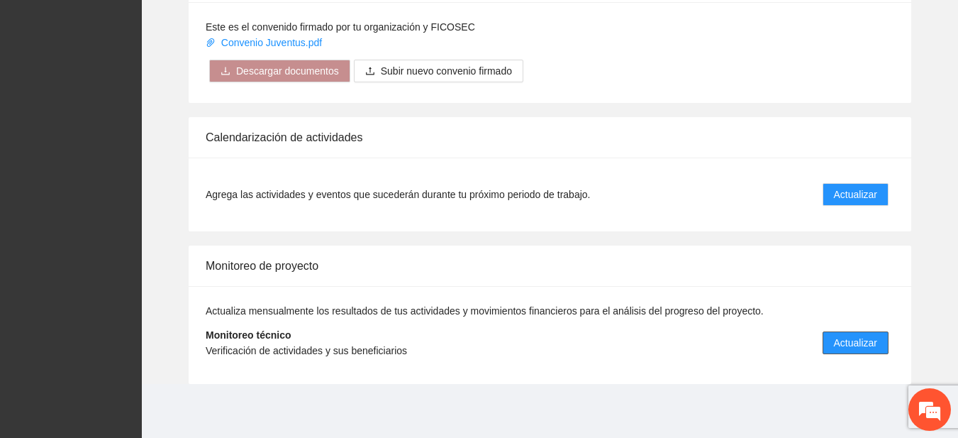
click at [847, 340] on span "Actualizar" at bounding box center [855, 343] width 43 height 16
